Goal: Task Accomplishment & Management: Manage account settings

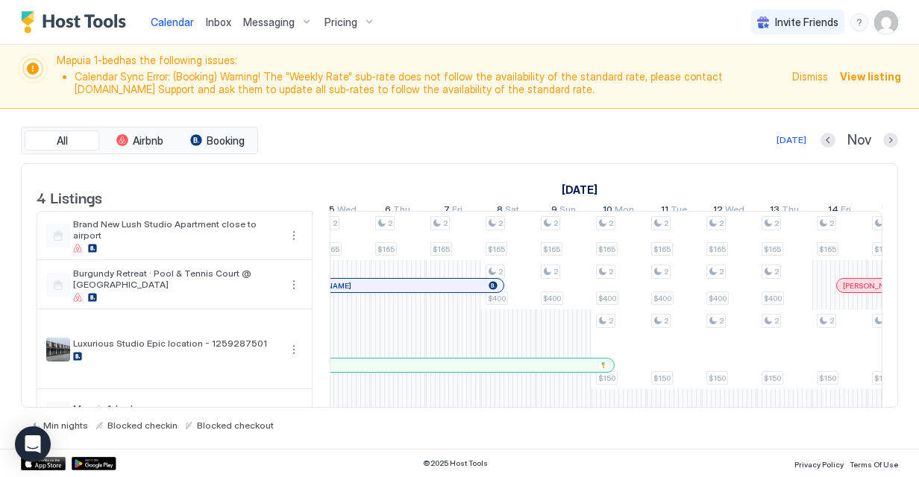
scroll to position [0, 1773]
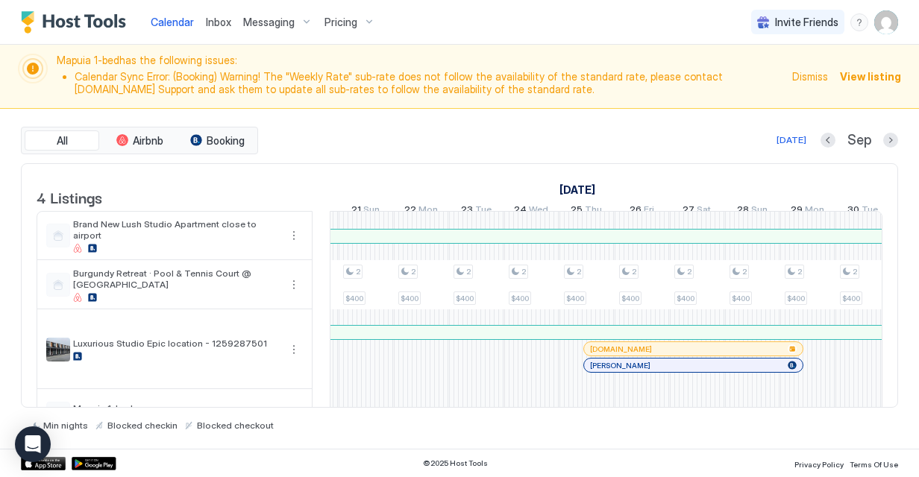
click at [643, 371] on div at bounding box center [644, 365] width 12 height 12
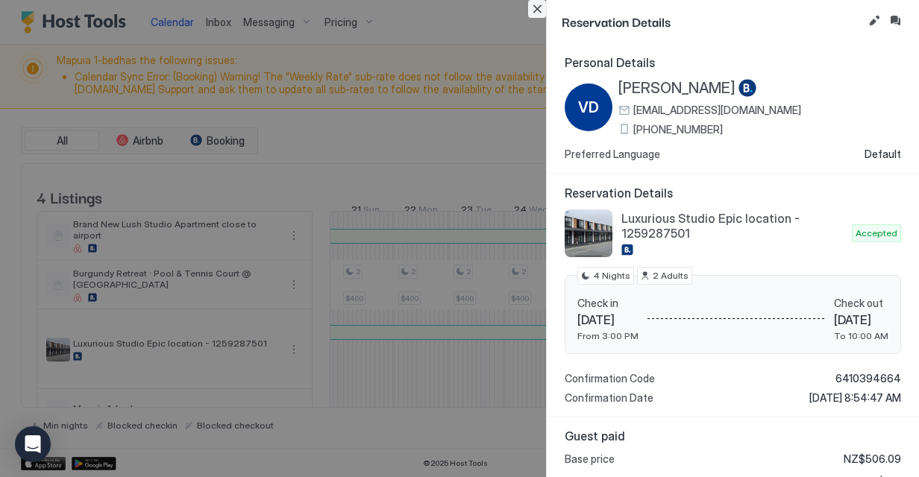
click at [534, 9] on button "Close" at bounding box center [537, 9] width 18 height 18
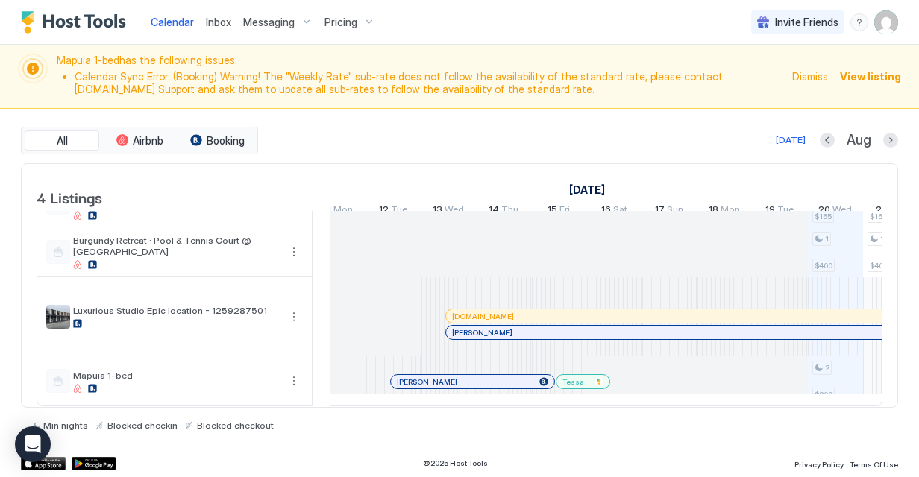
click at [899, 10] on div "Calendar Inbox Messaging Pricing Invite Friends 5B" at bounding box center [459, 22] width 919 height 45
click at [895, 16] on img "User profile" at bounding box center [886, 22] width 24 height 24
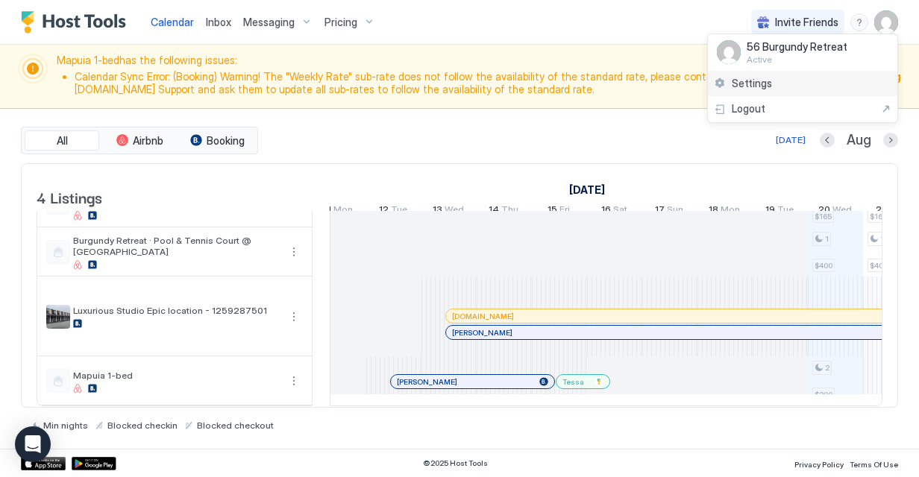
click at [824, 82] on div "Settings" at bounding box center [802, 84] width 189 height 26
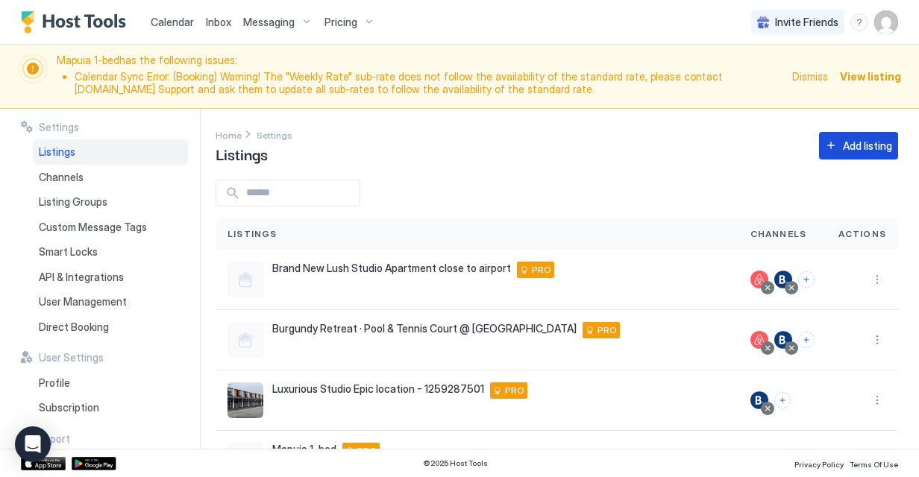
click at [843, 136] on button "Add listing" at bounding box center [858, 146] width 79 height 28
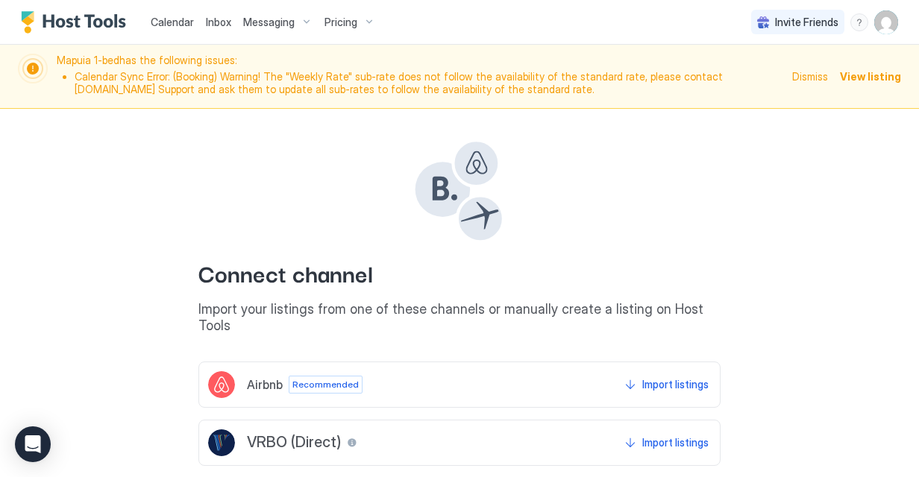
click at [254, 377] on span "Airbnb" at bounding box center [265, 384] width 36 height 15
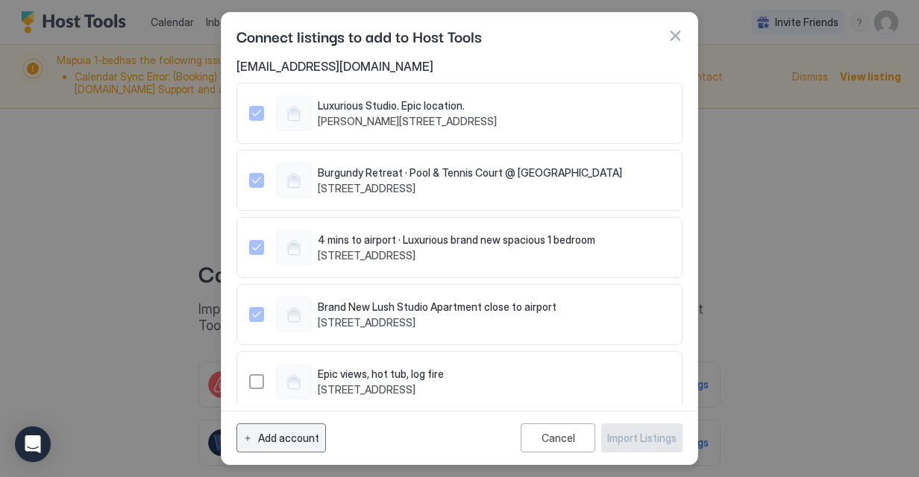
click at [282, 426] on button "Add account" at bounding box center [280, 438] width 89 height 29
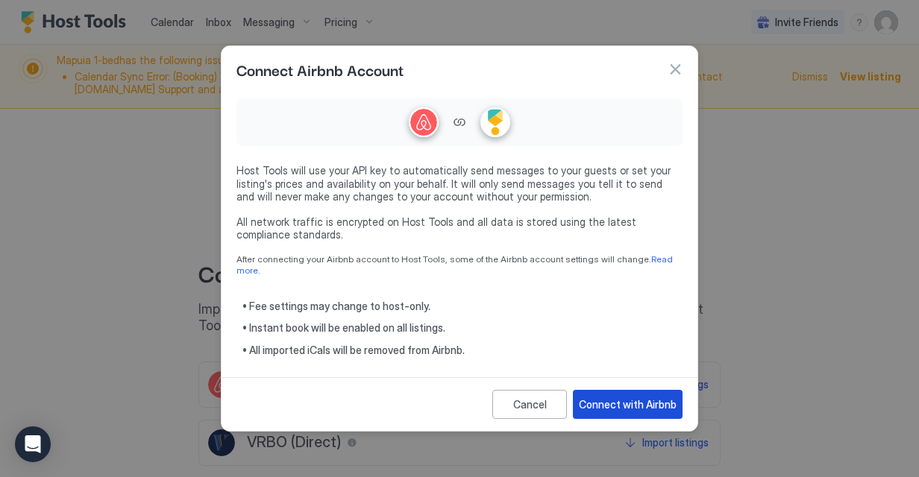
click at [610, 403] on div "Connect with Airbnb" at bounding box center [628, 405] width 98 height 16
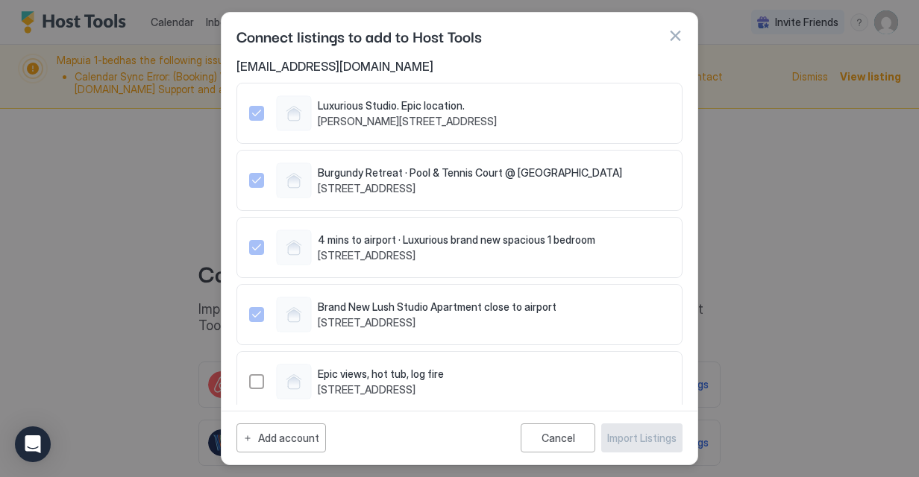
scroll to position [181, 0]
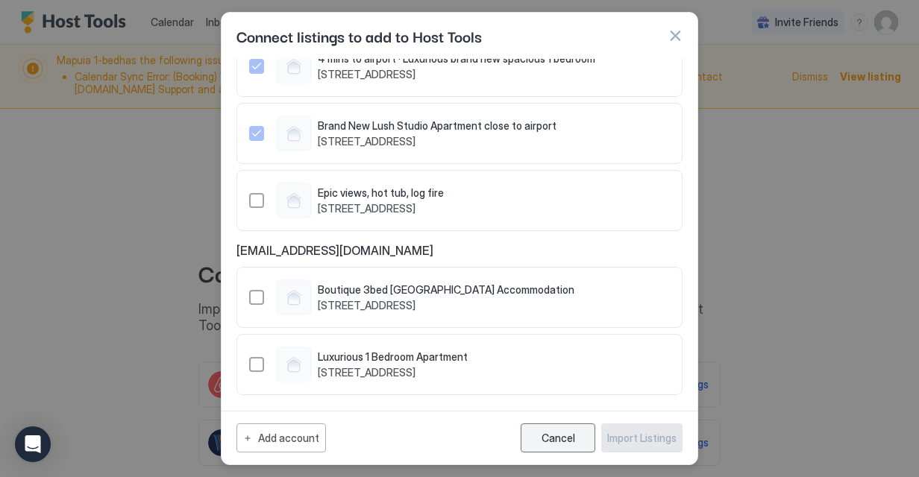
click at [569, 439] on div "Cancel" at bounding box center [558, 438] width 34 height 13
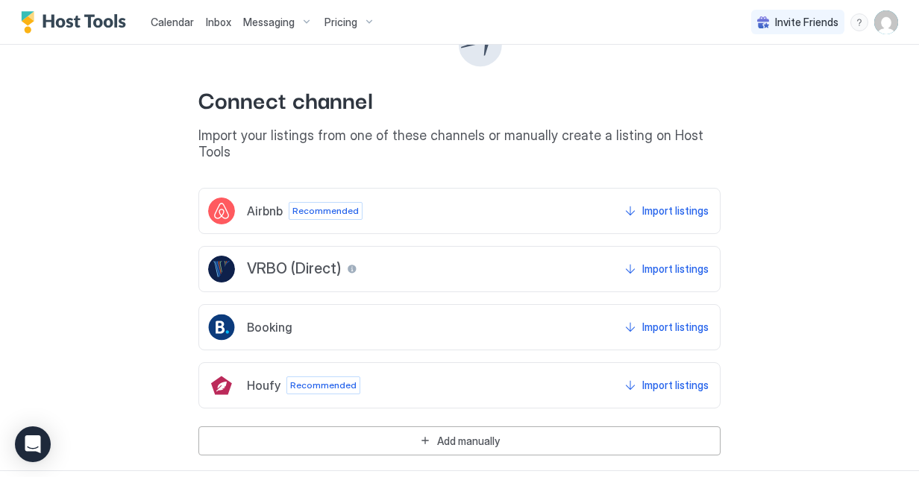
scroll to position [0, 0]
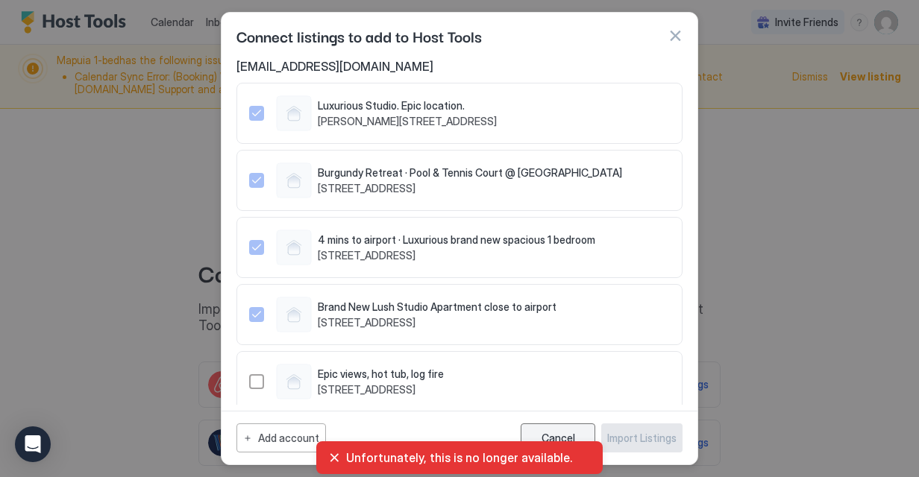
click at [572, 435] on div "Cancel" at bounding box center [558, 438] width 34 height 13
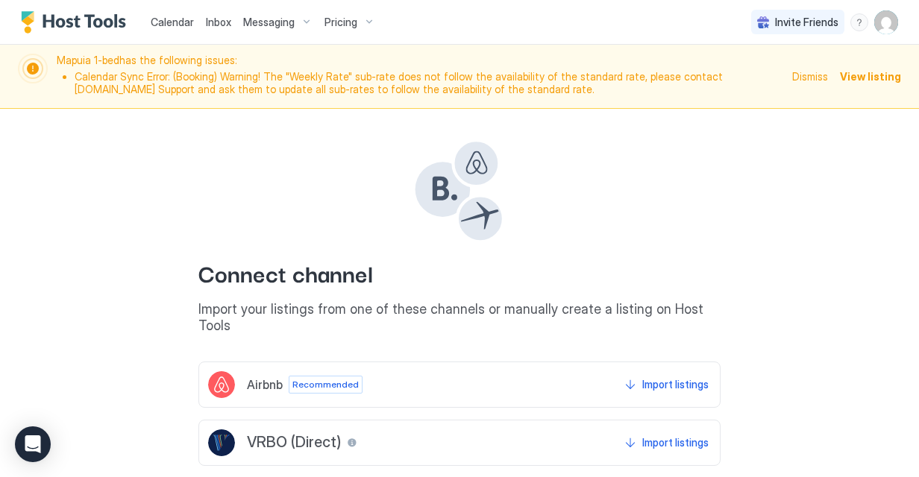
click at [168, 22] on span "Calendar" at bounding box center [172, 22] width 43 height 13
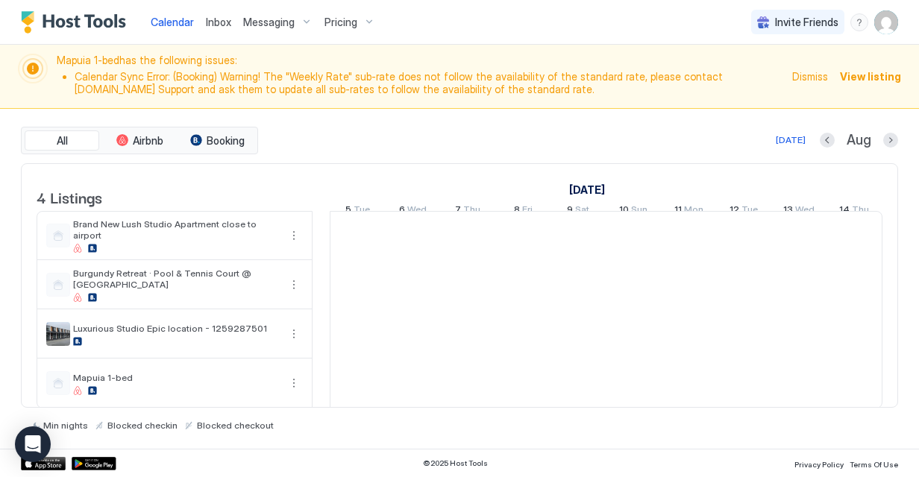
scroll to position [0, 829]
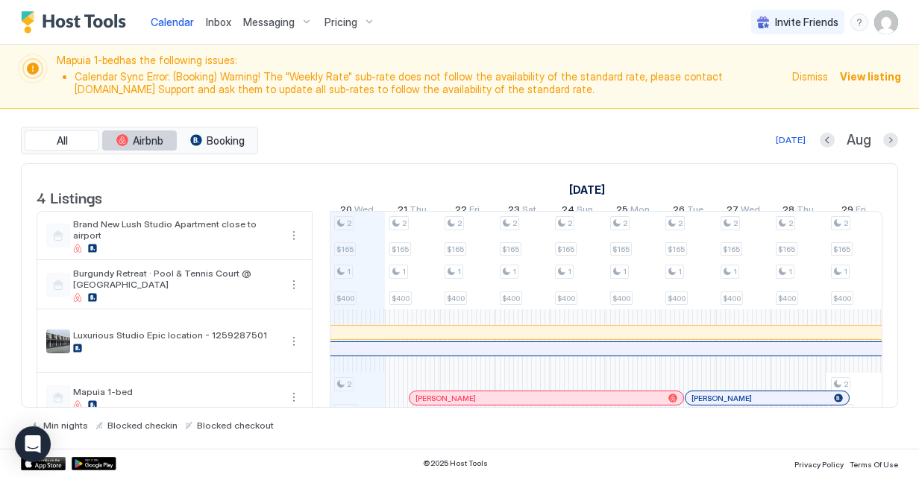
click at [128, 143] on button "Airbnb" at bounding box center [139, 141] width 75 height 21
click at [128, 134] on button "Airbnb" at bounding box center [139, 141] width 75 height 21
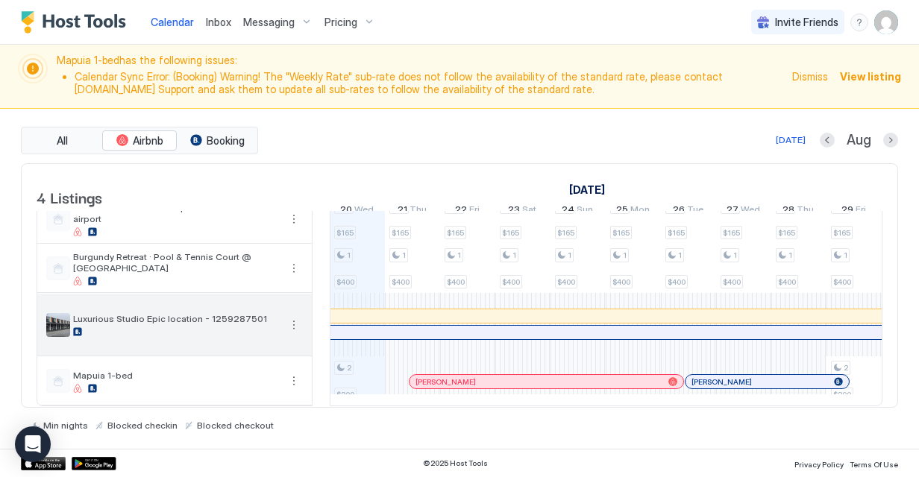
scroll to position [36, 0]
click at [292, 316] on button "More options" at bounding box center [294, 325] width 18 height 18
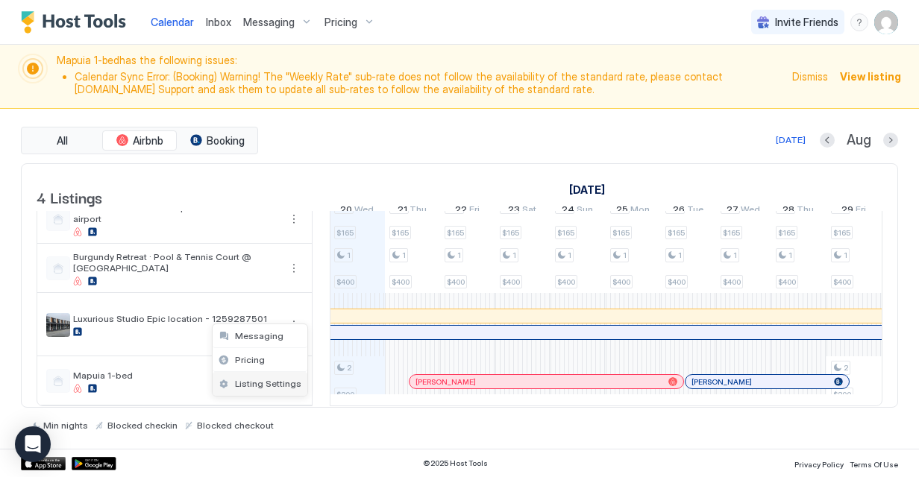
click at [283, 383] on span "Listing Settings" at bounding box center [268, 383] width 66 height 11
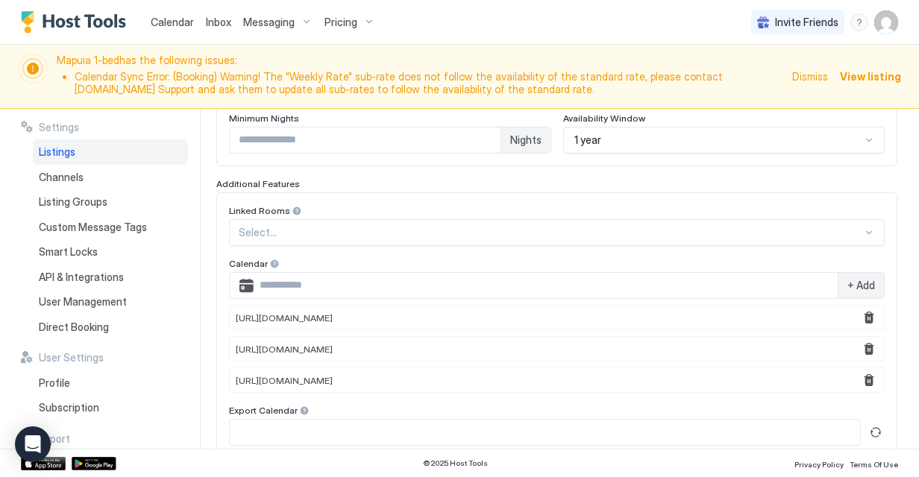
scroll to position [447, 0]
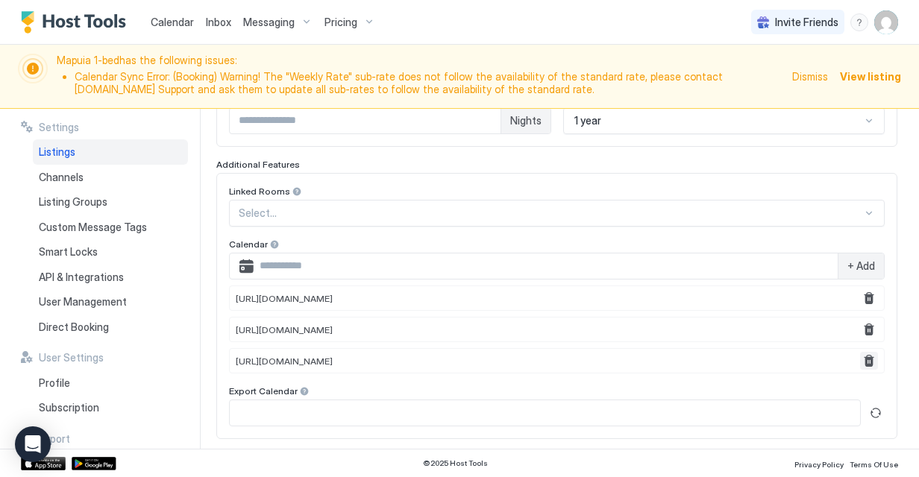
click at [860, 358] on button "Remove" at bounding box center [869, 361] width 18 height 18
click at [860, 327] on button "Remove" at bounding box center [869, 330] width 18 height 18
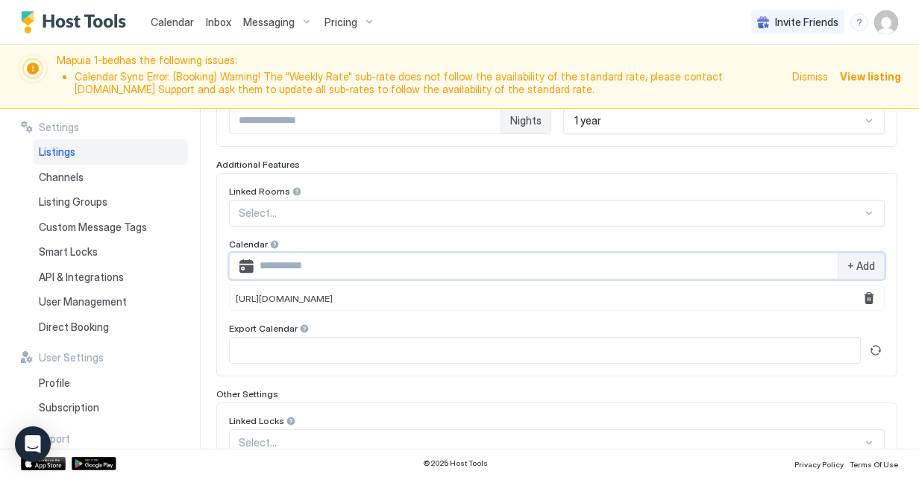
click at [352, 257] on input "Input Field" at bounding box center [546, 266] width 584 height 25
paste input "**********"
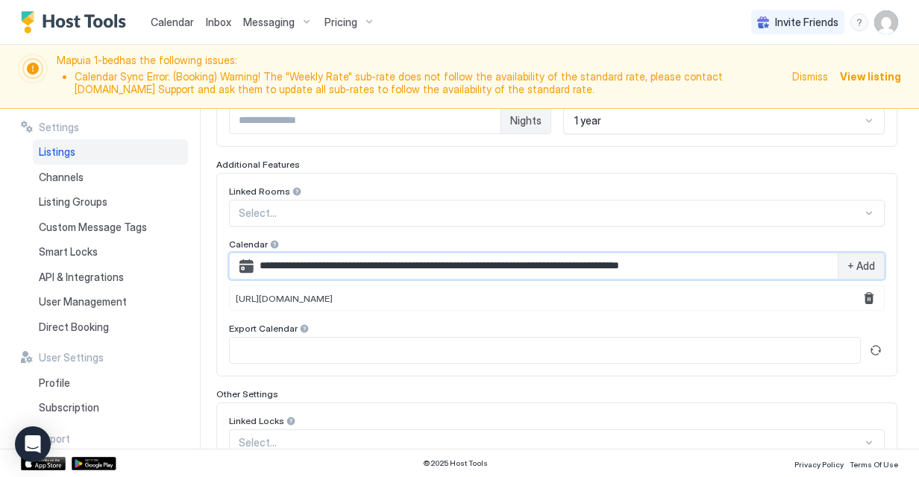
type input "**********"
click at [853, 264] on span "+ Add" at bounding box center [861, 266] width 28 height 13
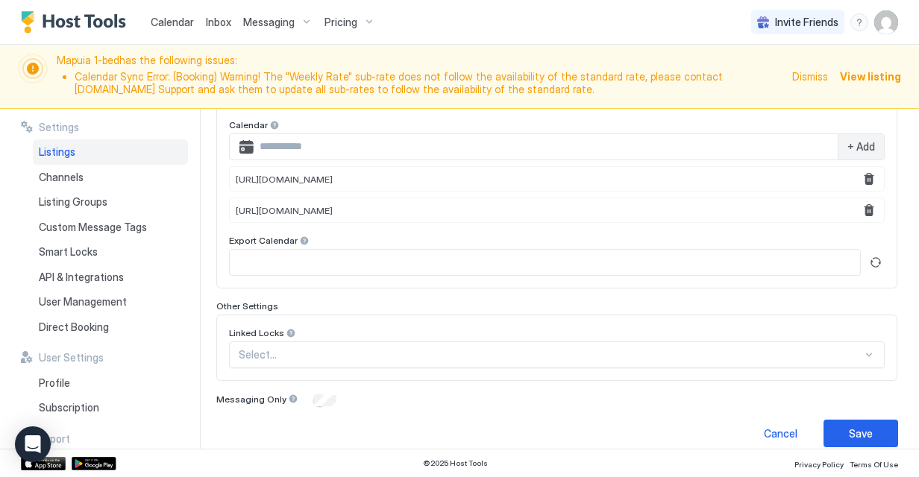
scroll to position [576, 0]
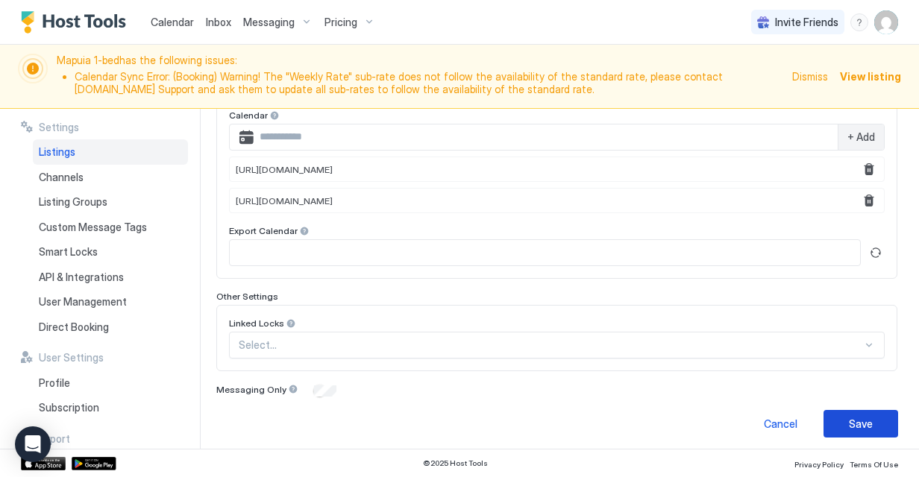
click at [837, 413] on button "Save" at bounding box center [860, 424] width 75 height 28
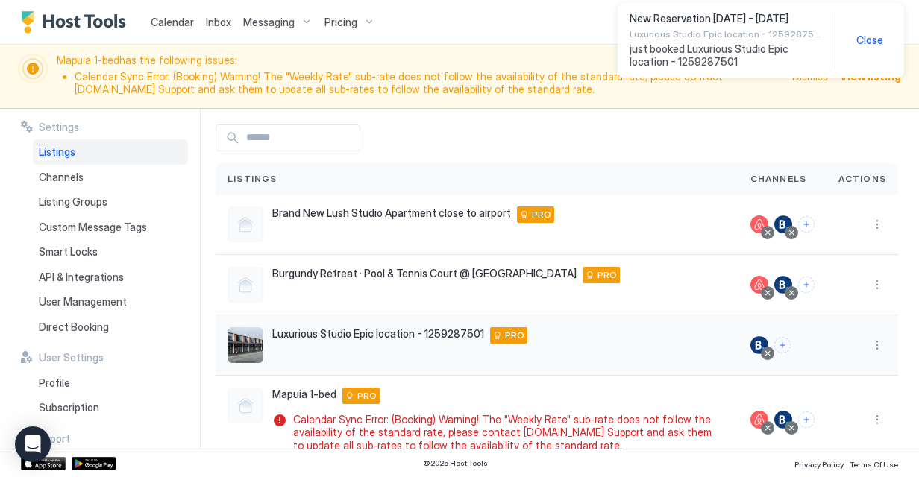
scroll to position [87, 0]
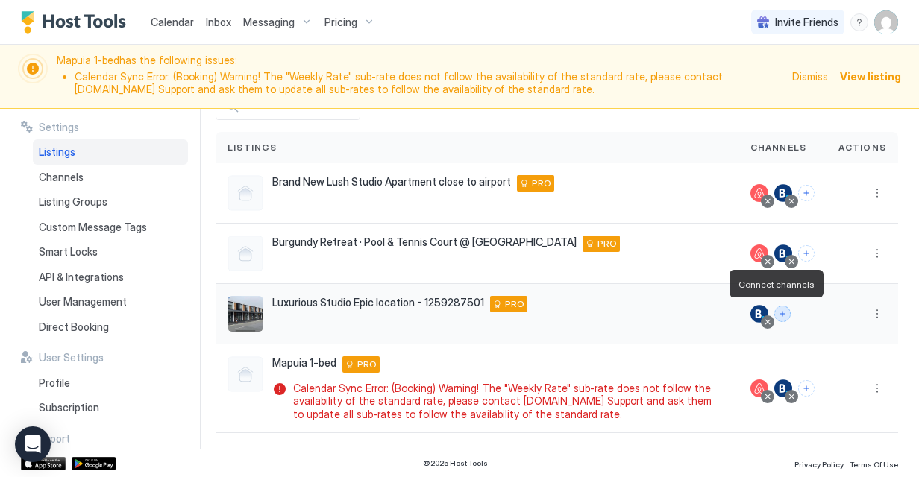
click at [774, 312] on button "Connect channels" at bounding box center [782, 314] width 16 height 16
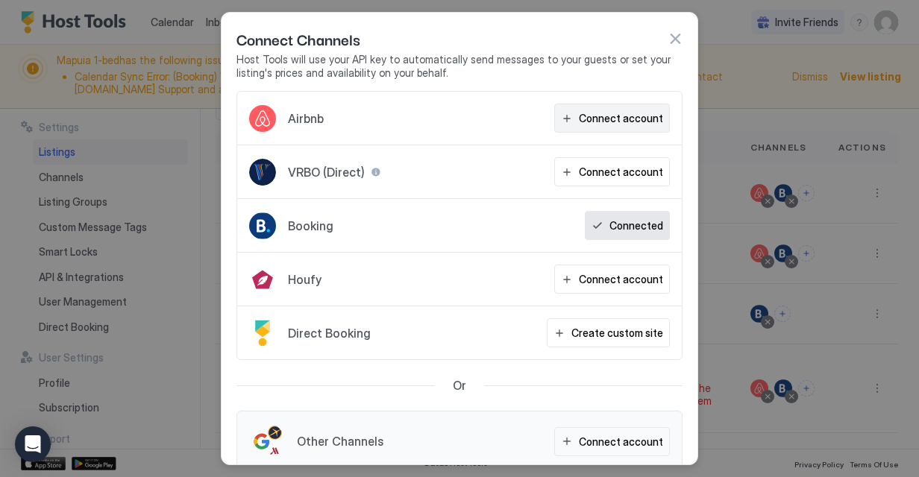
click at [624, 105] on button "Connect account" at bounding box center [612, 118] width 116 height 29
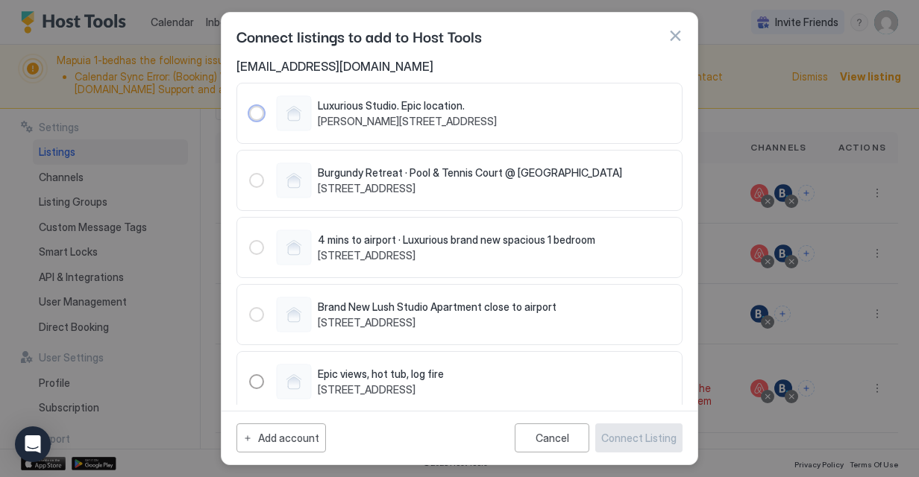
click at [255, 113] on div "684101231209455353" at bounding box center [256, 113] width 15 height 15
click at [416, 120] on span "[PERSON_NAME][STREET_ADDRESS]" at bounding box center [407, 121] width 179 height 13
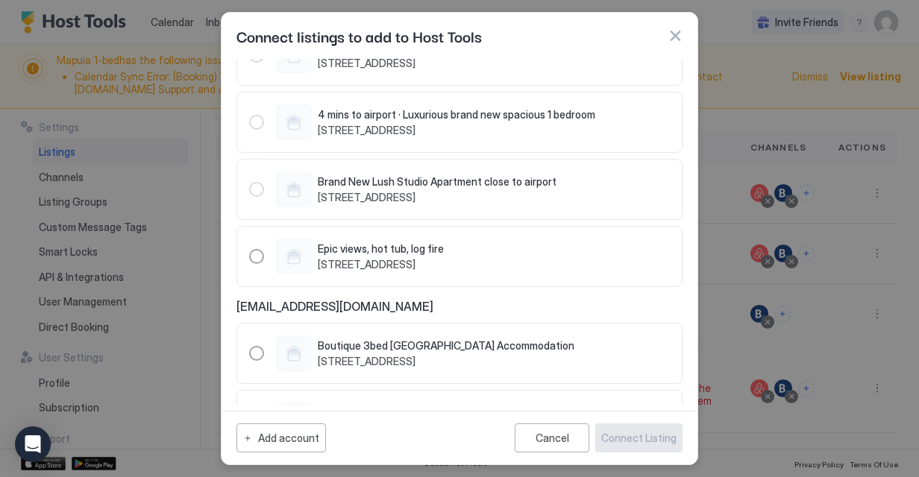
scroll to position [181, 0]
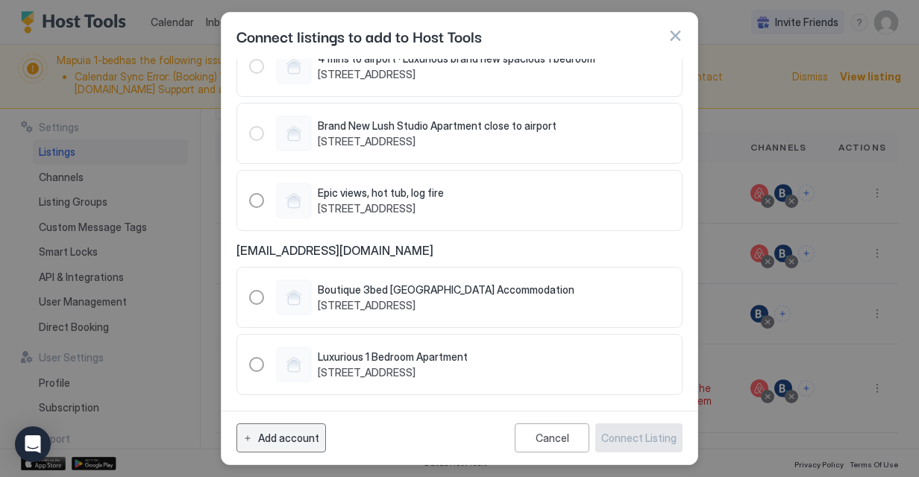
click at [277, 438] on div "Add account" at bounding box center [288, 438] width 61 height 16
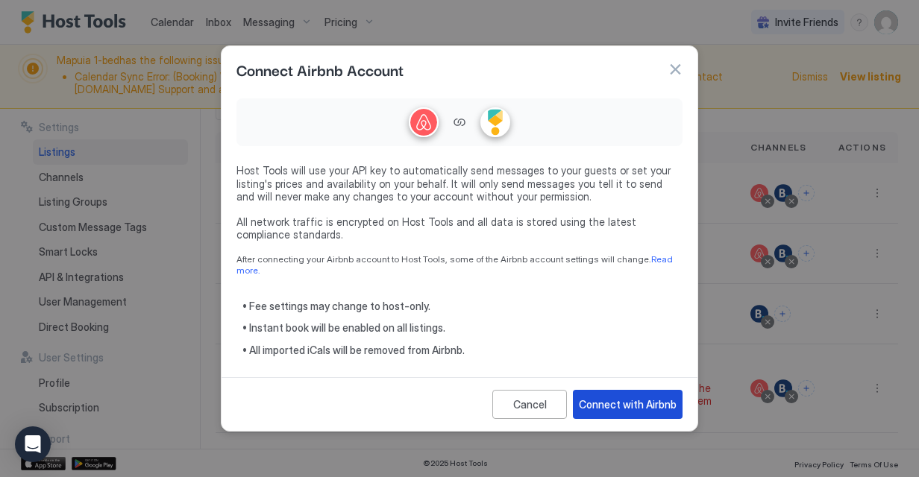
click at [650, 408] on button "Connect with Airbnb" at bounding box center [628, 404] width 110 height 29
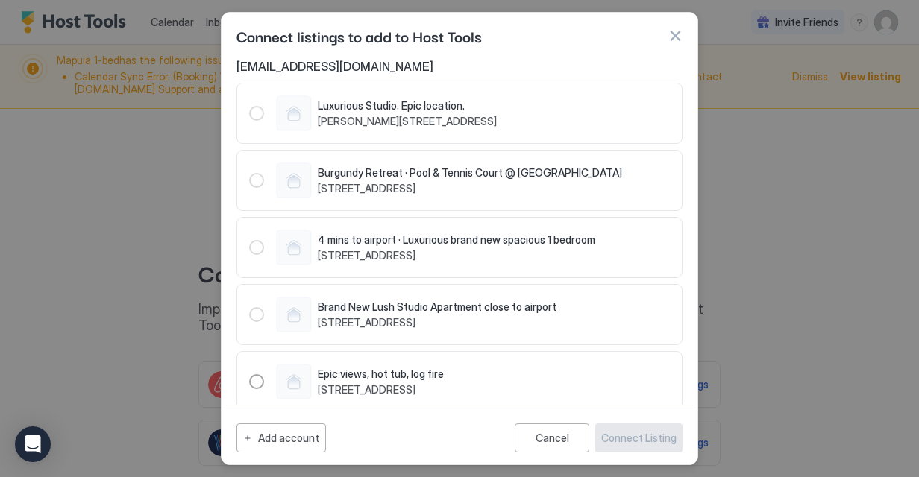
drag, startPoint x: 254, startPoint y: 109, endPoint x: 358, endPoint y: 108, distance: 104.4
click at [254, 110] on div "684101231209455353" at bounding box center [256, 113] width 15 height 15
click at [376, 108] on span "Luxurious Studio. Epic location." at bounding box center [407, 105] width 179 height 13
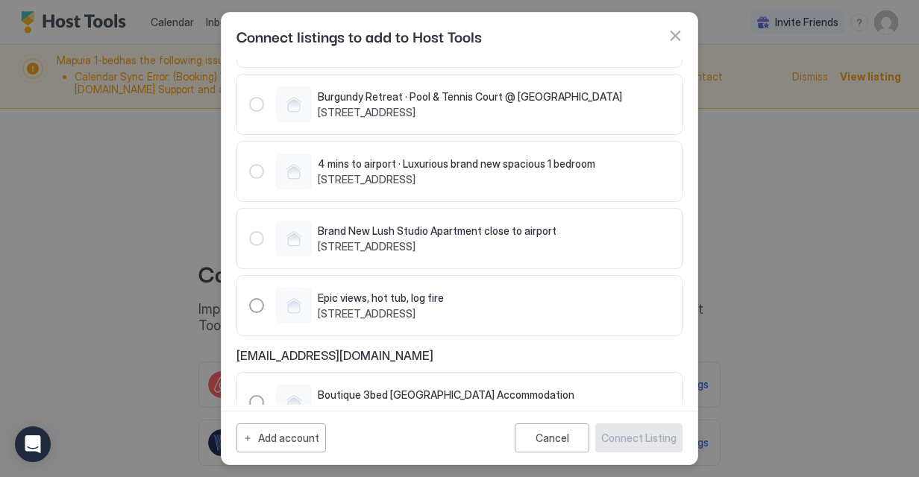
scroll to position [181, 0]
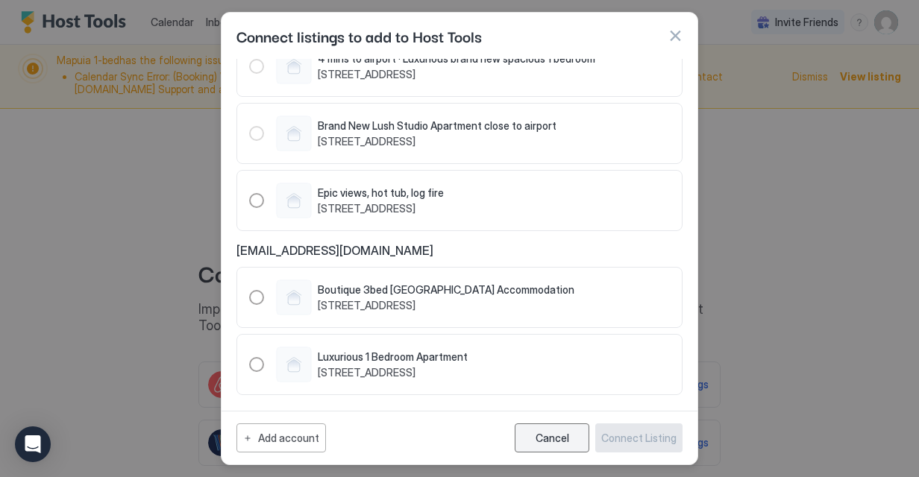
click at [532, 441] on button "Cancel" at bounding box center [552, 438] width 75 height 29
